Goal: Task Accomplishment & Management: Use online tool/utility

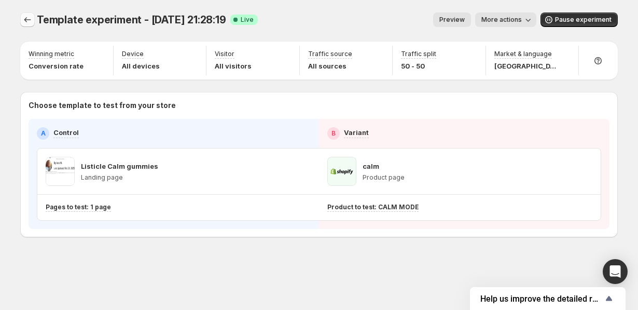
click at [26, 19] on icon "Experiments" at bounding box center [27, 20] width 10 height 10
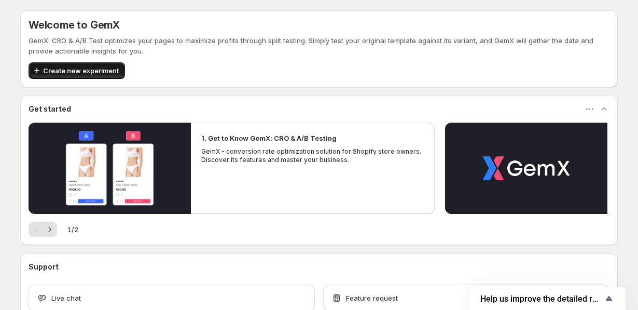
click at [87, 73] on span "Create new experiment" at bounding box center [81, 70] width 76 height 10
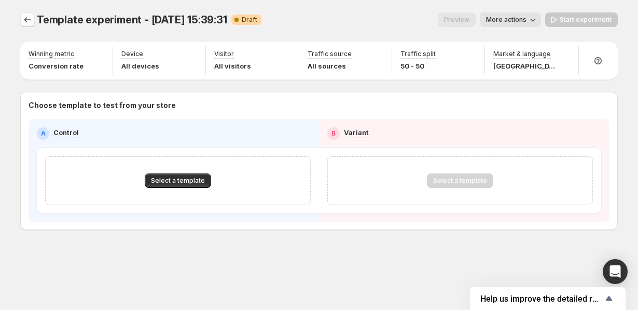
click at [29, 18] on icon "Experiments" at bounding box center [27, 20] width 10 height 10
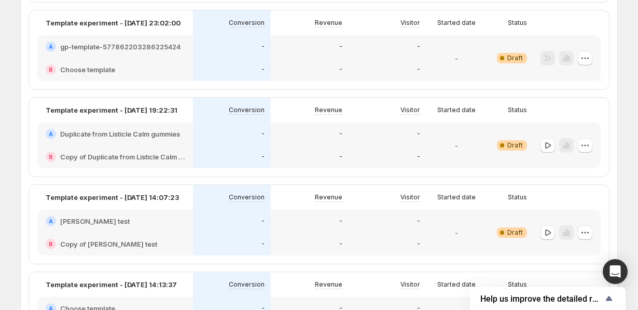
scroll to position [173, 0]
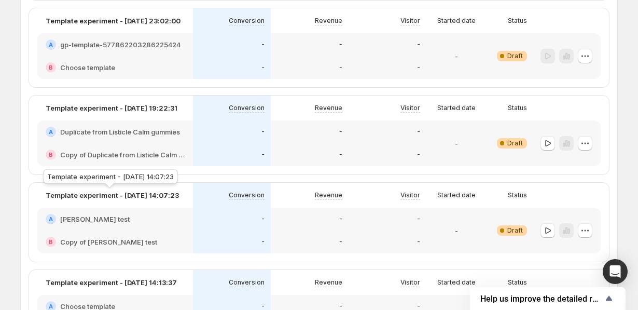
click at [139, 199] on p "Template experiment - [DATE] 14:07:23" at bounding box center [112, 195] width 133 height 10
click at [585, 228] on icon "button" at bounding box center [585, 230] width 10 height 10
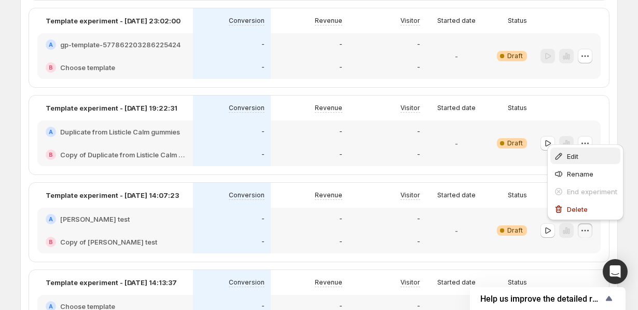
click at [574, 156] on span "Edit" at bounding box center [572, 156] width 11 height 8
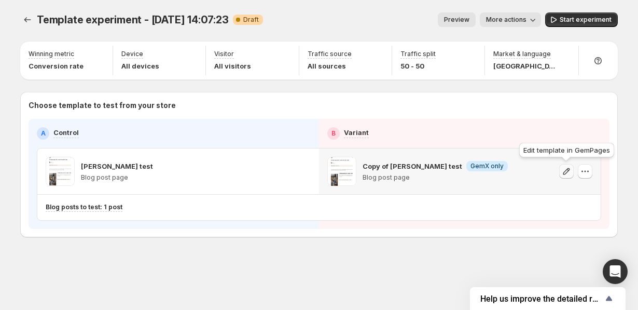
click at [566, 168] on icon "button" at bounding box center [567, 171] width 10 height 10
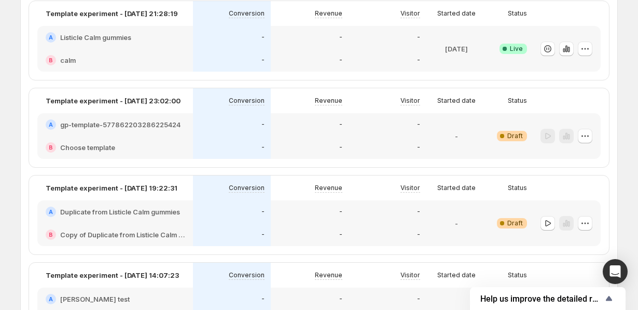
scroll to position [217, 0]
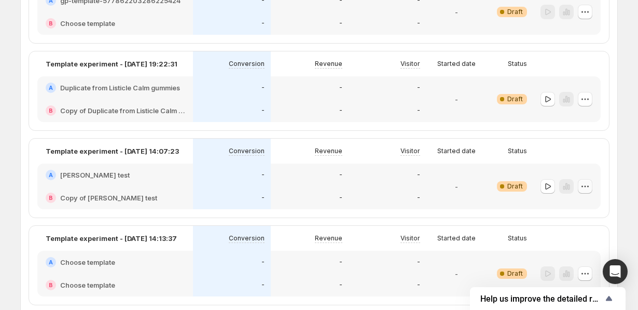
click at [584, 185] on icon "button" at bounding box center [585, 186] width 10 height 10
click at [573, 209] on span "Edit" at bounding box center [572, 207] width 11 height 8
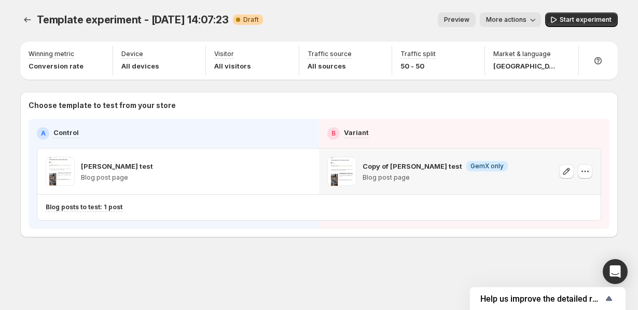
click at [593, 169] on div "Copy of [PERSON_NAME] test Info GemX only Blog post page" at bounding box center [460, 171] width 282 height 46
click at [587, 171] on icon "button" at bounding box center [585, 171] width 10 height 10
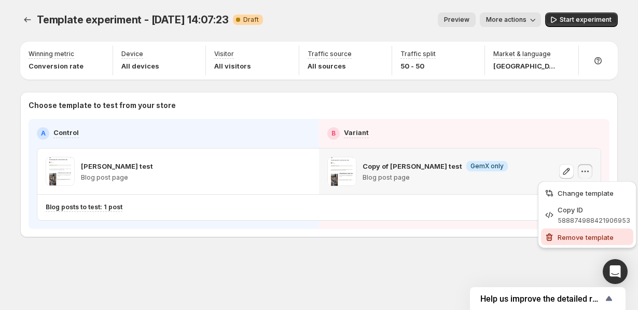
click at [574, 233] on span "Remove template" at bounding box center [586, 237] width 56 height 8
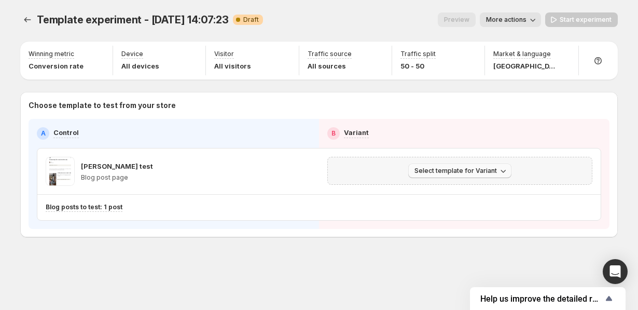
click at [476, 173] on span "Select template for Variant" at bounding box center [456, 171] width 83 height 8
click at [458, 196] on span "Select an existing template" at bounding box center [462, 192] width 106 height 10
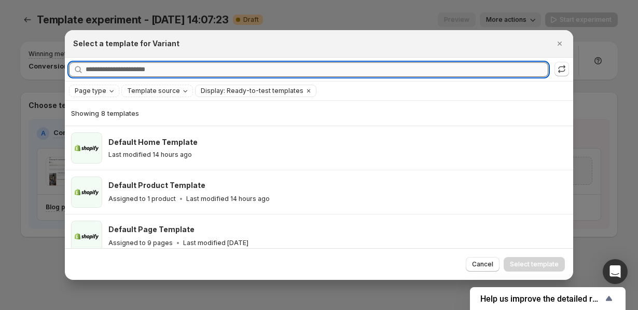
click at [133, 72] on input "Searching all templates" at bounding box center [317, 69] width 463 height 15
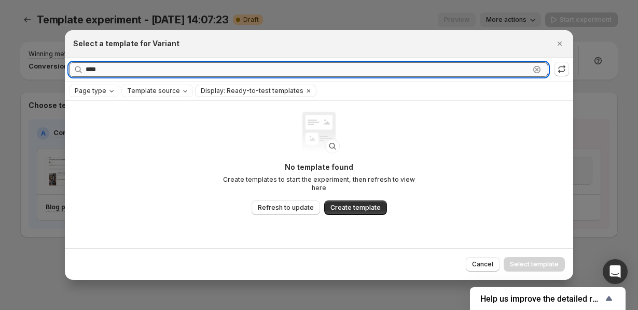
type input "****"
click at [111, 91] on icon "Page type" at bounding box center [111, 91] width 8 height 8
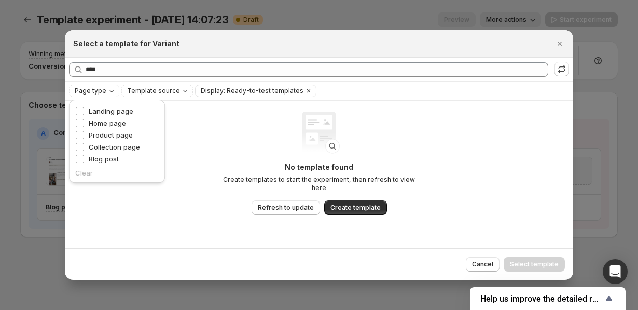
click at [166, 138] on div "Page type Landing page Home page Product page Collection page Blog post Clear" at bounding box center [117, 144] width 104 height 94
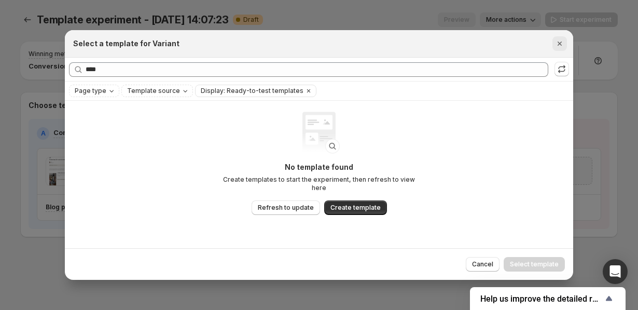
click at [562, 45] on icon "Close" at bounding box center [560, 43] width 10 height 10
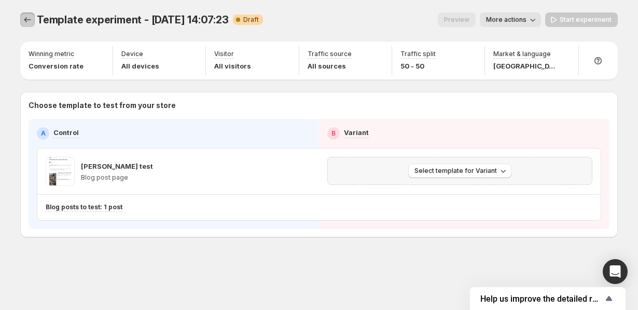
click at [25, 22] on icon "Experiments" at bounding box center [27, 20] width 10 height 10
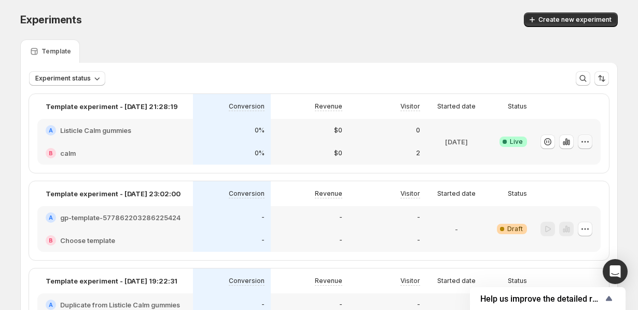
click at [584, 142] on icon "button" at bounding box center [585, 142] width 10 height 10
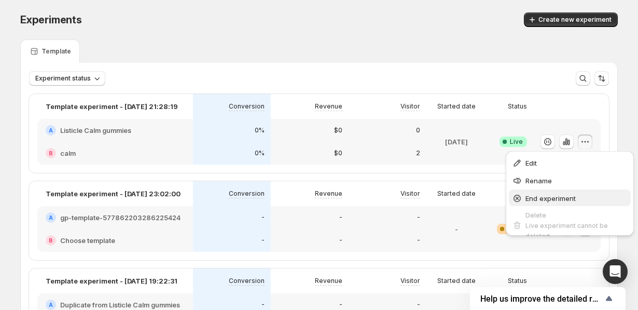
click at [555, 200] on span "End experiment" at bounding box center [551, 198] width 50 height 8
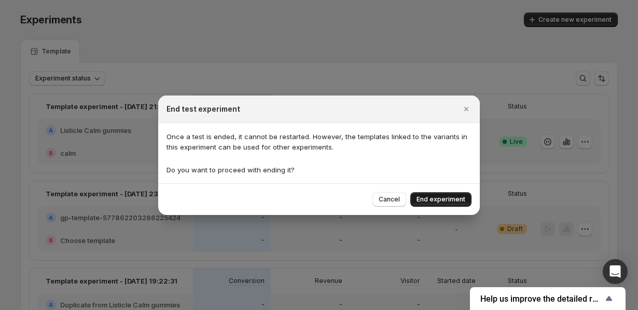
click at [433, 200] on span "End experiment" at bounding box center [441, 199] width 49 height 8
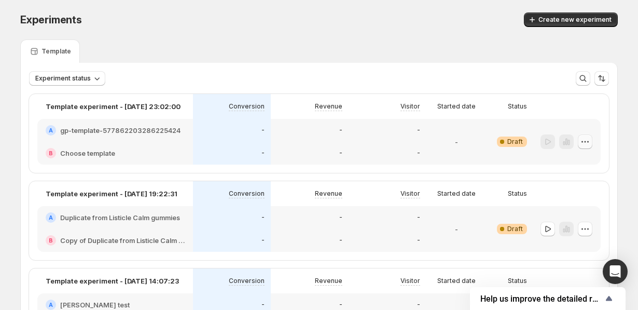
click at [588, 137] on icon "button" at bounding box center [585, 142] width 10 height 10
click at [576, 216] on span "Delete" at bounding box center [577, 216] width 21 height 8
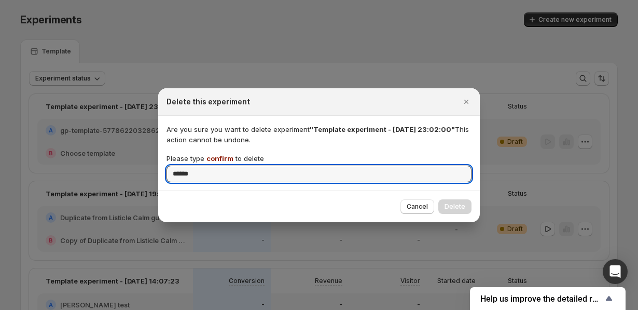
click at [428, 189] on div "Are you sure you want to delete experiment "Template experiment - [DATE] 23:02:…" at bounding box center [319, 153] width 322 height 75
click at [418, 170] on input "******" at bounding box center [319, 174] width 305 height 17
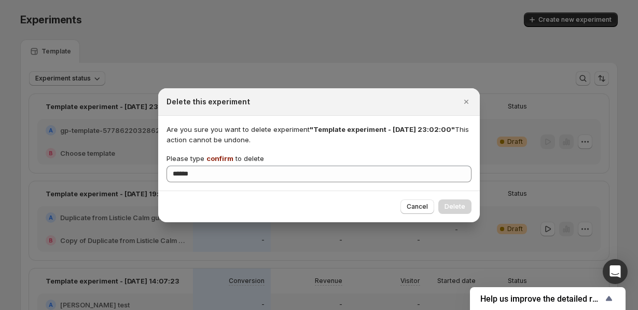
click at [221, 158] on span "confirm" at bounding box center [220, 158] width 27 height 8
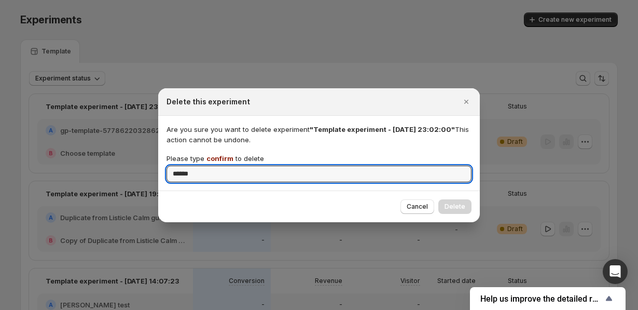
click at [221, 166] on input "******" at bounding box center [319, 174] width 305 height 17
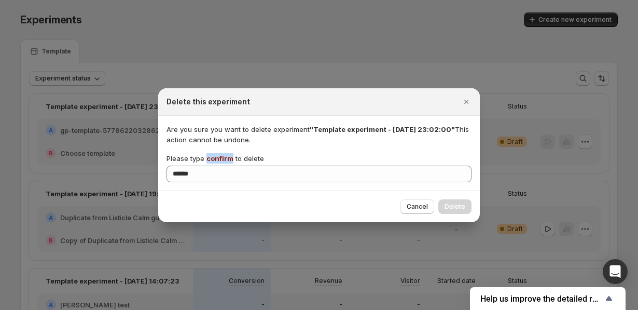
click at [221, 158] on span "confirm" at bounding box center [220, 158] width 27 height 8
click at [221, 166] on input "******" at bounding box center [319, 174] width 305 height 17
copy span "confirm"
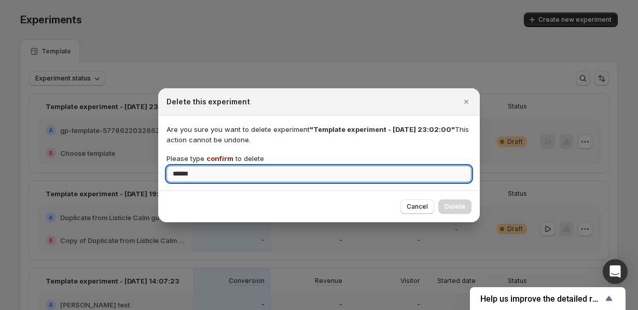
click at [220, 171] on input "******" at bounding box center [319, 174] width 305 height 17
paste input "*"
type input "*******"
click at [465, 209] on span "Delete" at bounding box center [455, 206] width 21 height 8
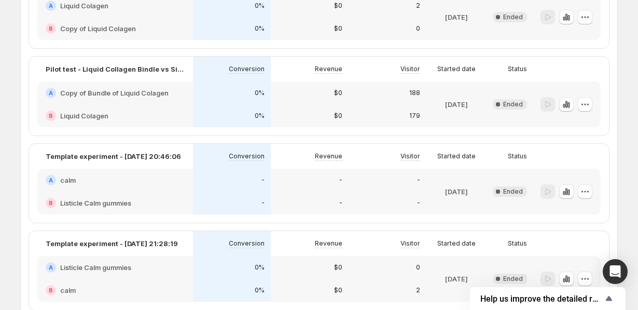
scroll to position [625, 0]
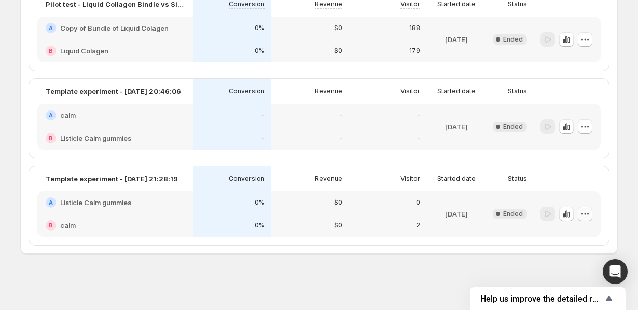
click at [589, 215] on icon "button" at bounding box center [585, 214] width 10 height 10
click at [584, 215] on icon "button" at bounding box center [585, 214] width 10 height 10
click at [583, 214] on icon "button" at bounding box center [585, 214] width 10 height 10
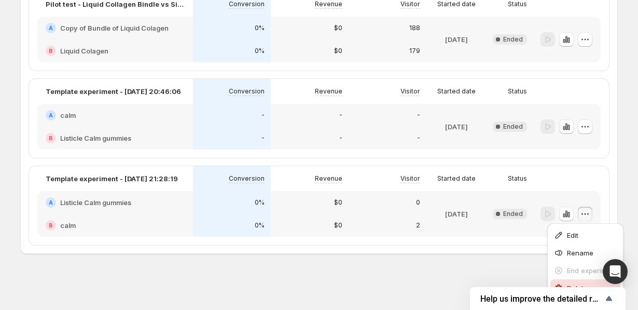
click at [579, 282] on button "Delete" at bounding box center [586, 287] width 70 height 17
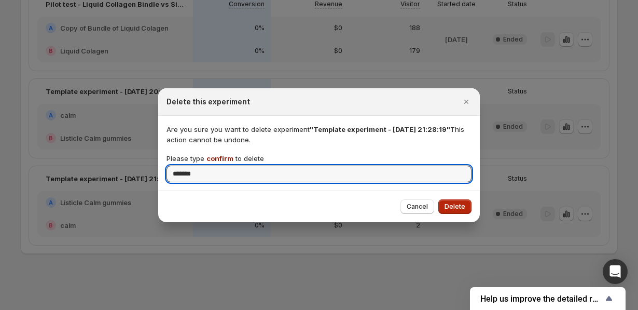
type input "*******"
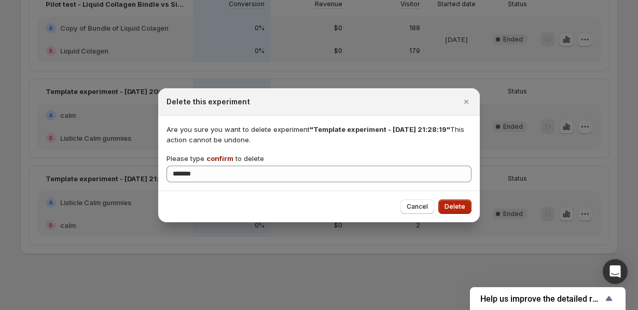
click at [461, 208] on span "Delete" at bounding box center [455, 206] width 21 height 8
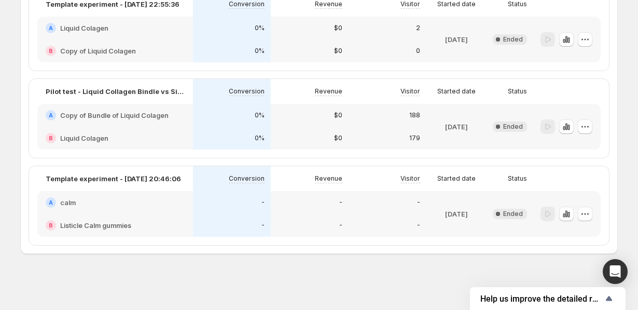
scroll to position [538, 0]
click at [583, 215] on icon "button" at bounding box center [585, 214] width 10 height 10
click at [575, 283] on span "Delete" at bounding box center [592, 288] width 50 height 10
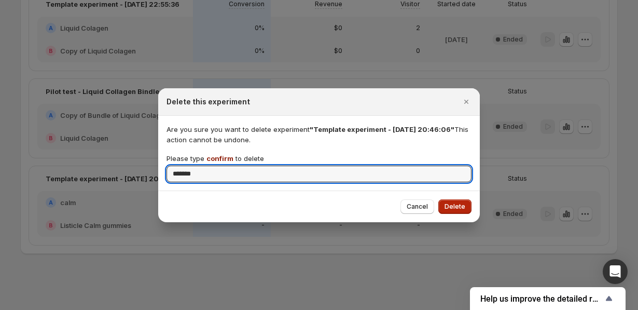
type input "*******"
click at [451, 207] on span "Delete" at bounding box center [455, 206] width 21 height 8
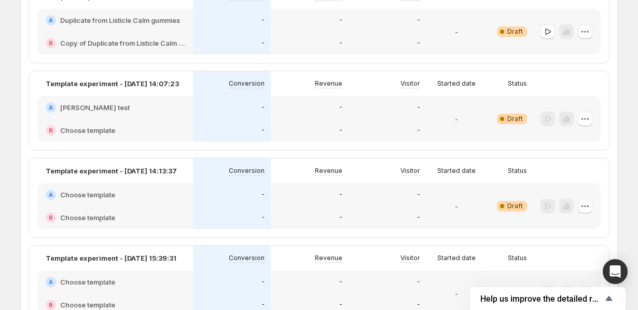
scroll to position [94, 0]
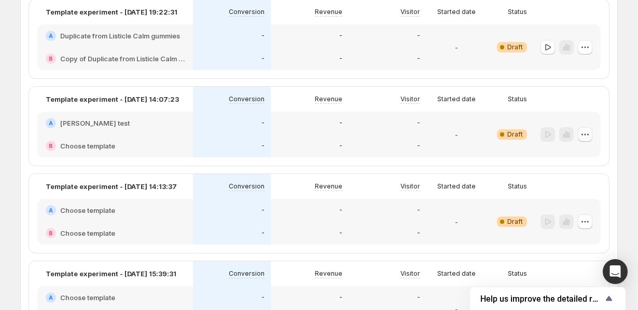
click at [584, 137] on icon "button" at bounding box center [585, 134] width 10 height 10
click at [570, 156] on span "Edit" at bounding box center [572, 156] width 11 height 8
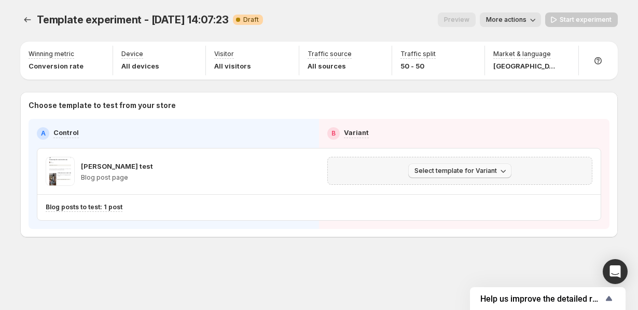
click at [502, 170] on icon "button" at bounding box center [503, 171] width 10 height 10
click at [445, 193] on span "Select an existing template" at bounding box center [453, 192] width 88 height 8
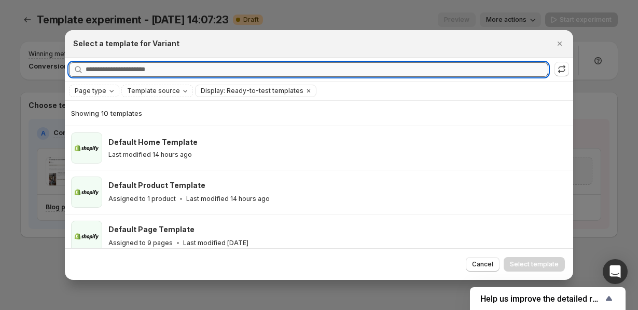
click at [181, 66] on input "Searching all templates" at bounding box center [317, 69] width 463 height 15
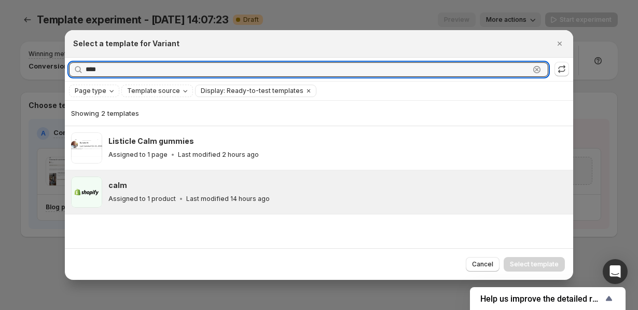
type input "****"
click at [147, 190] on div "calm" at bounding box center [336, 185] width 456 height 10
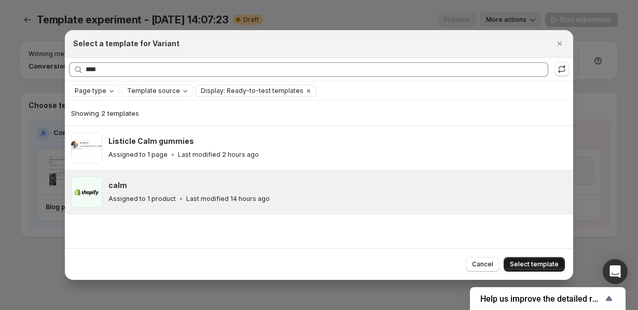
click at [543, 261] on span "Select template" at bounding box center [534, 264] width 49 height 8
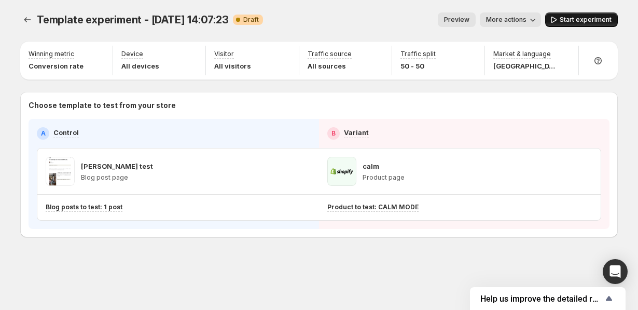
click at [573, 18] on span "Start experiment" at bounding box center [586, 20] width 52 height 8
click at [501, 21] on span "More actions" at bounding box center [502, 20] width 40 height 8
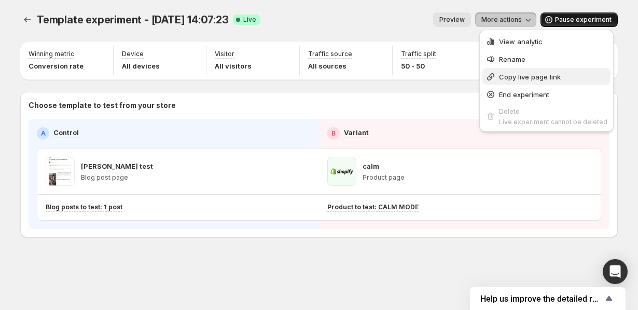
click at [509, 78] on span "Copy live page link" at bounding box center [530, 77] width 62 height 8
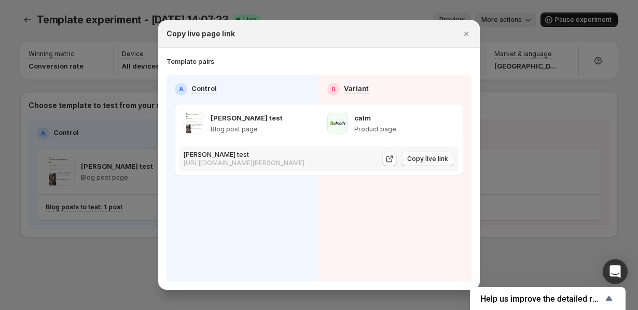
click at [437, 158] on span "Copy live link" at bounding box center [427, 159] width 41 height 8
